Goal: Information Seeking & Learning: Learn about a topic

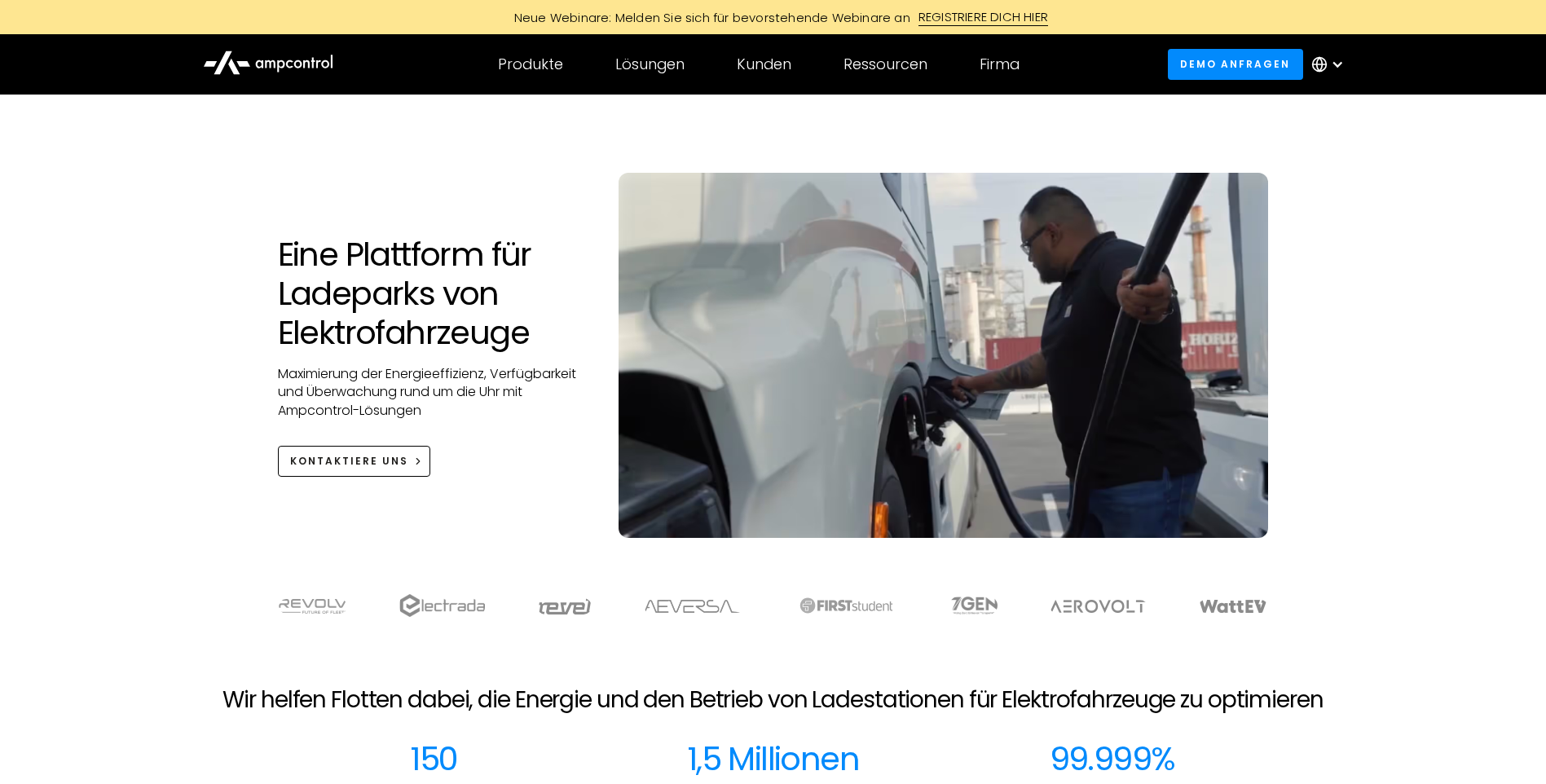
click at [315, 54] on icon at bounding box center [268, 62] width 131 height 38
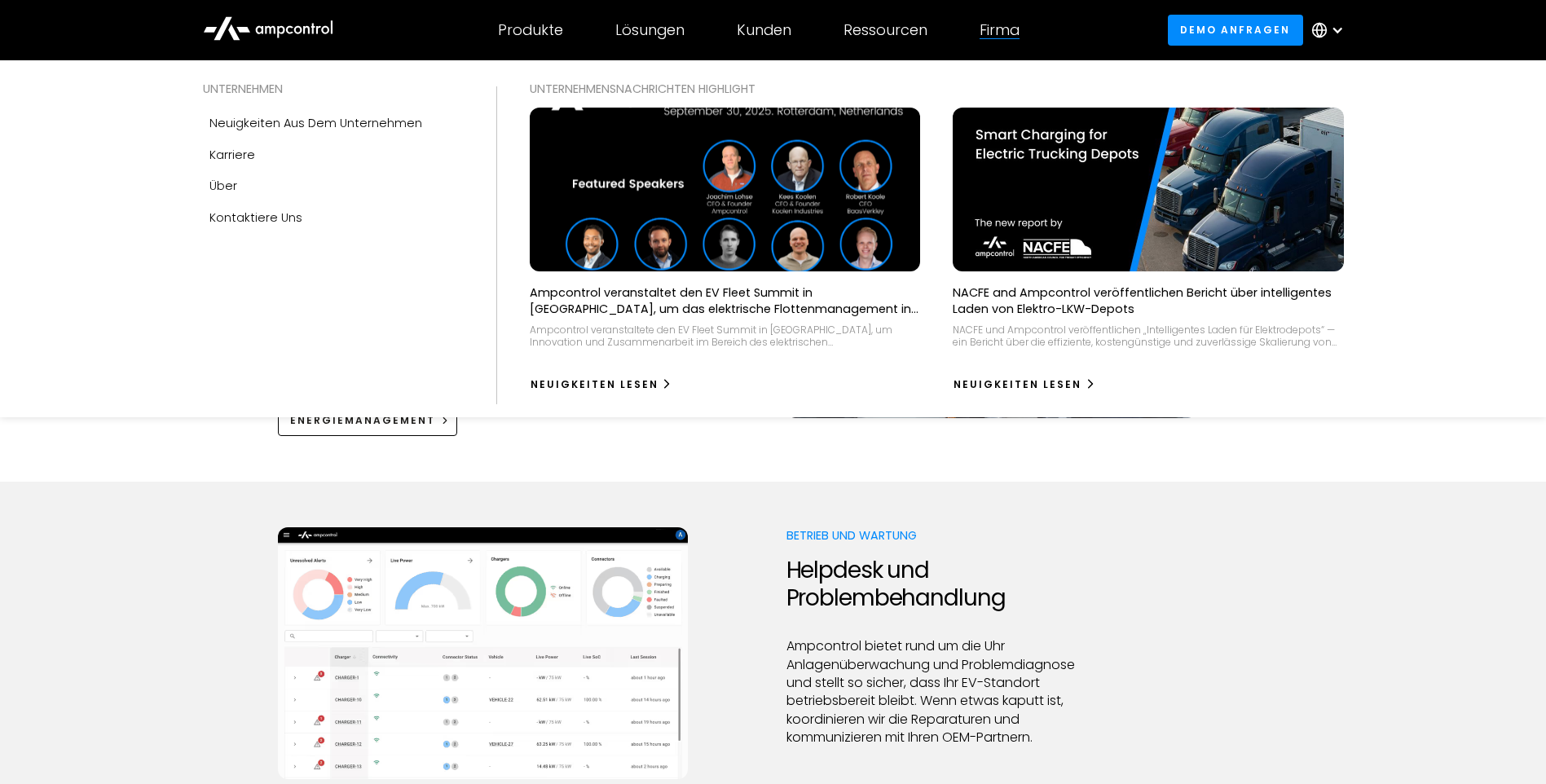
scroll to position [1059, 0]
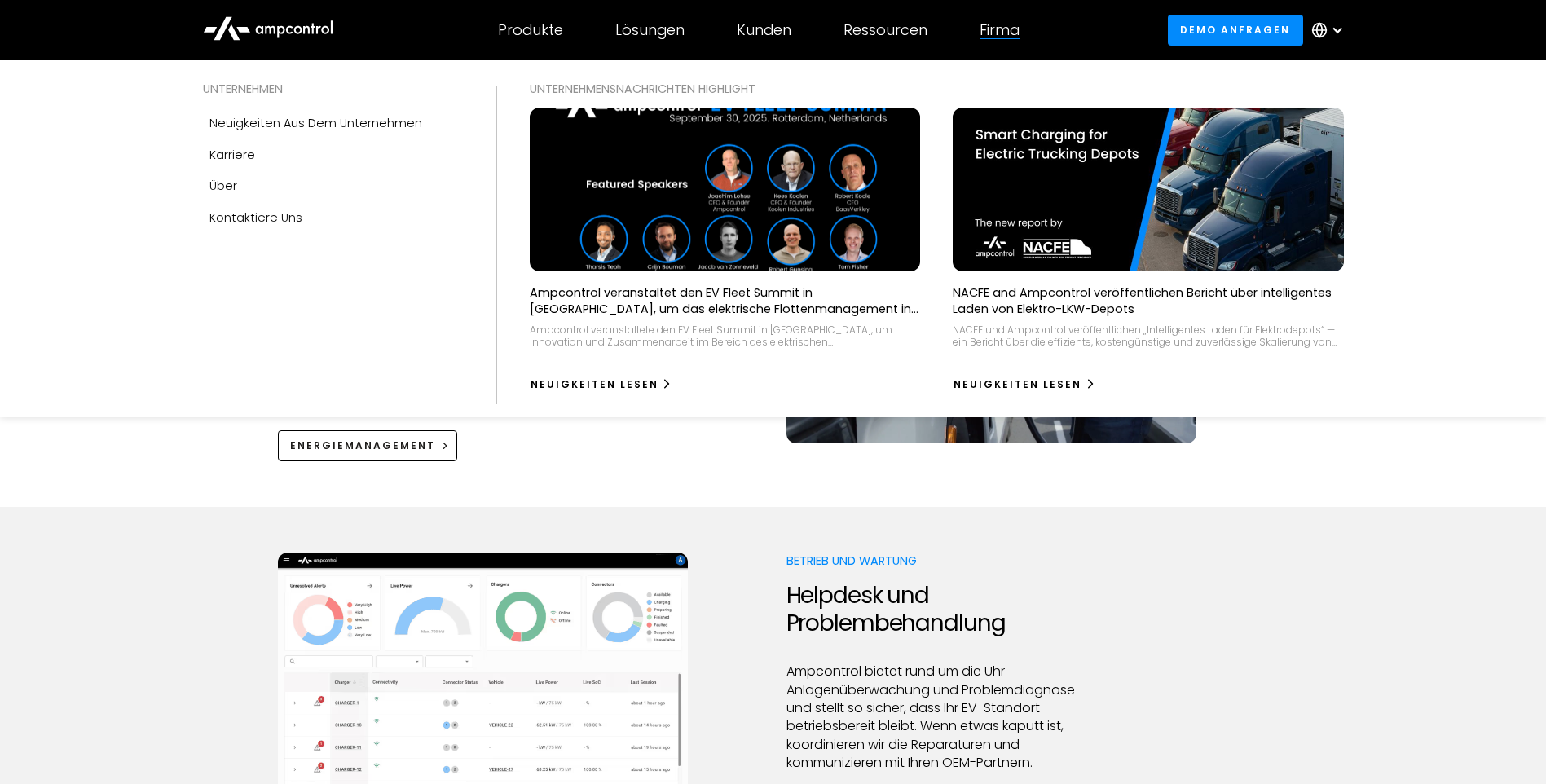
click at [1008, 28] on div "Firma" at bounding box center [1000, 30] width 40 height 18
click at [220, 186] on div "Über" at bounding box center [223, 186] width 28 height 18
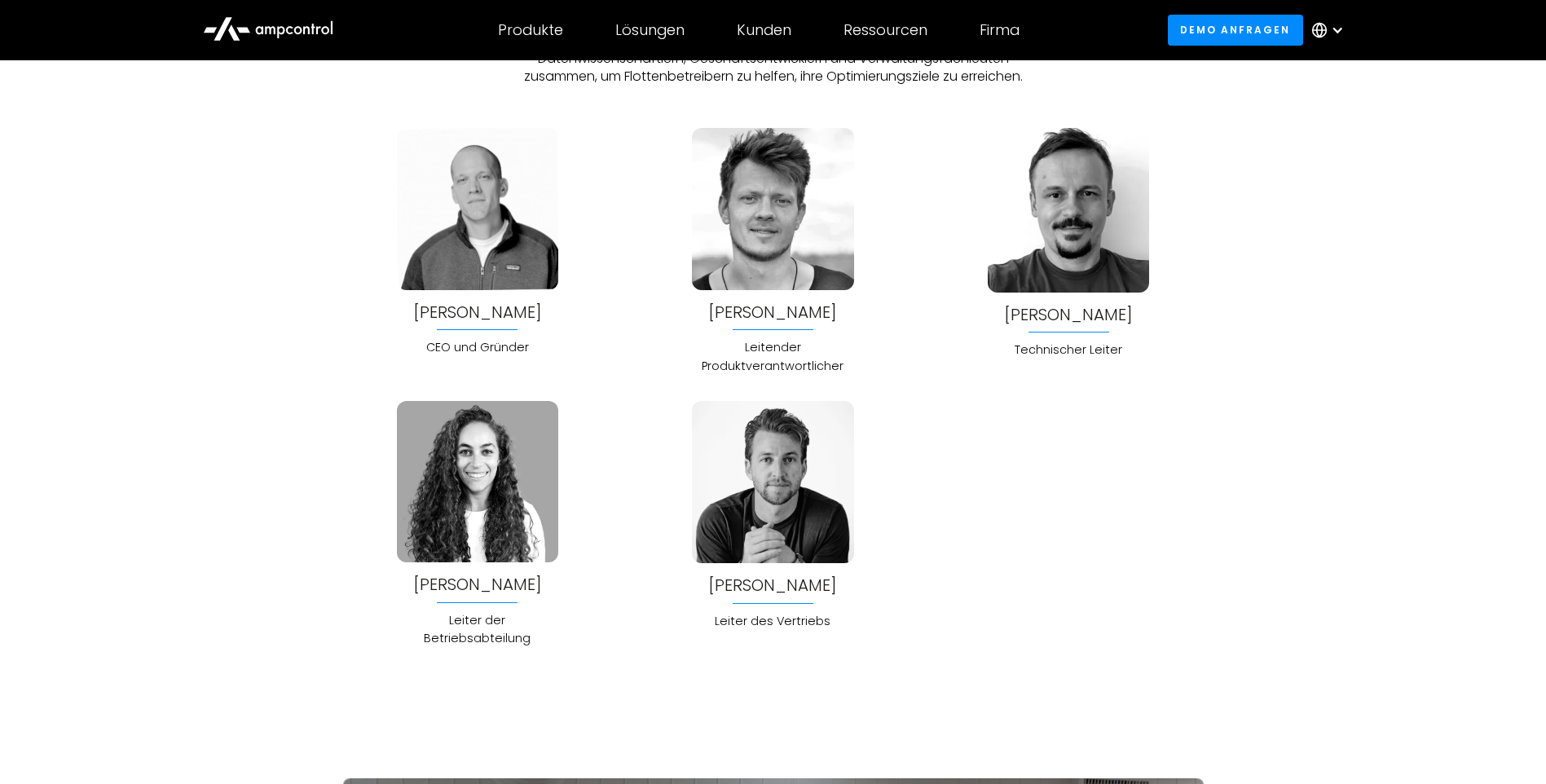
scroll to position [4400, 0]
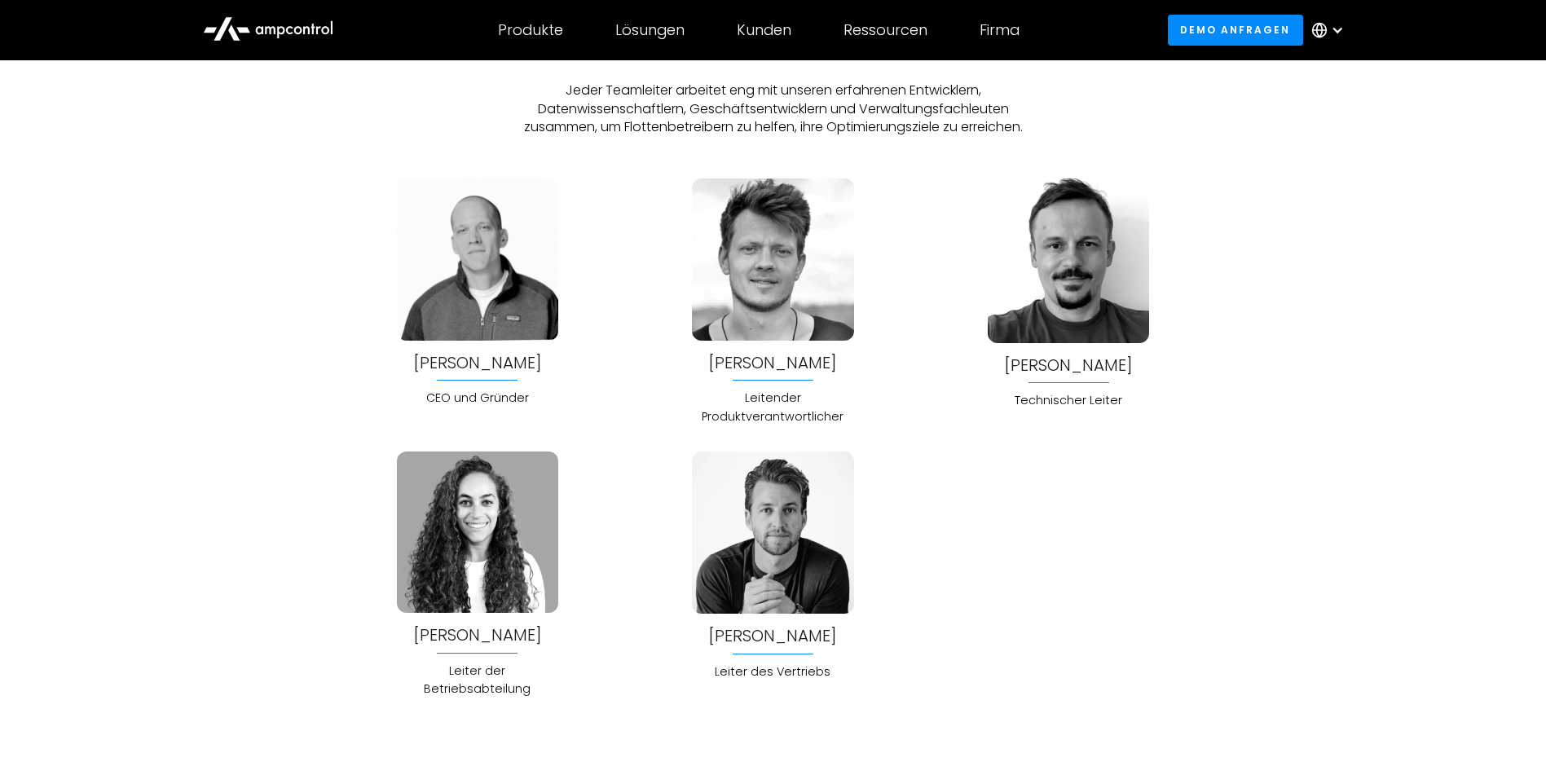
click at [521, 360] on div "[PERSON_NAME]" at bounding box center [477, 363] width 129 height 18
click at [1063, 365] on div "[PERSON_NAME]" at bounding box center [1068, 365] width 129 height 18
